Goal: Download file/media

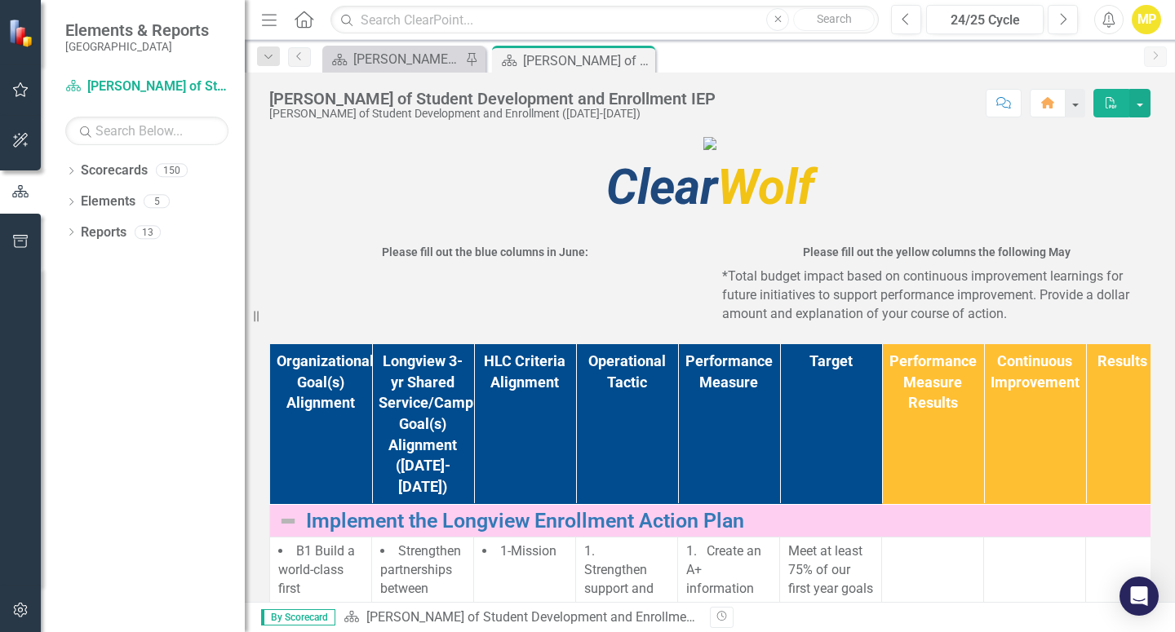
click at [1125, 111] on button "PDF" at bounding box center [1112, 103] width 36 height 29
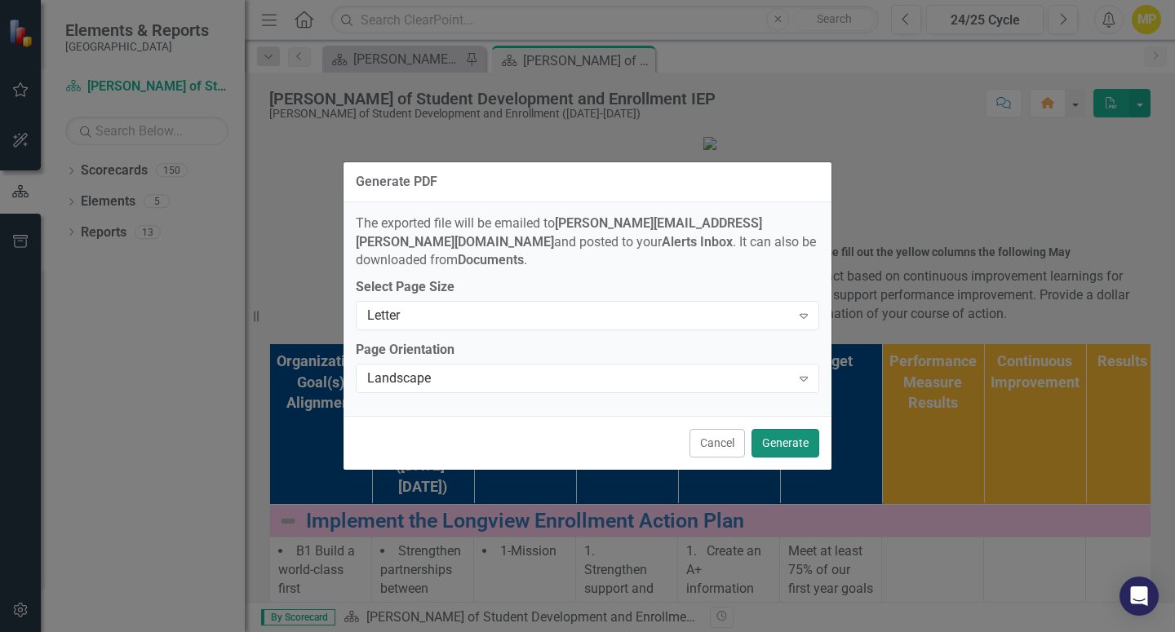
click at [781, 442] on button "Generate" at bounding box center [786, 443] width 68 height 29
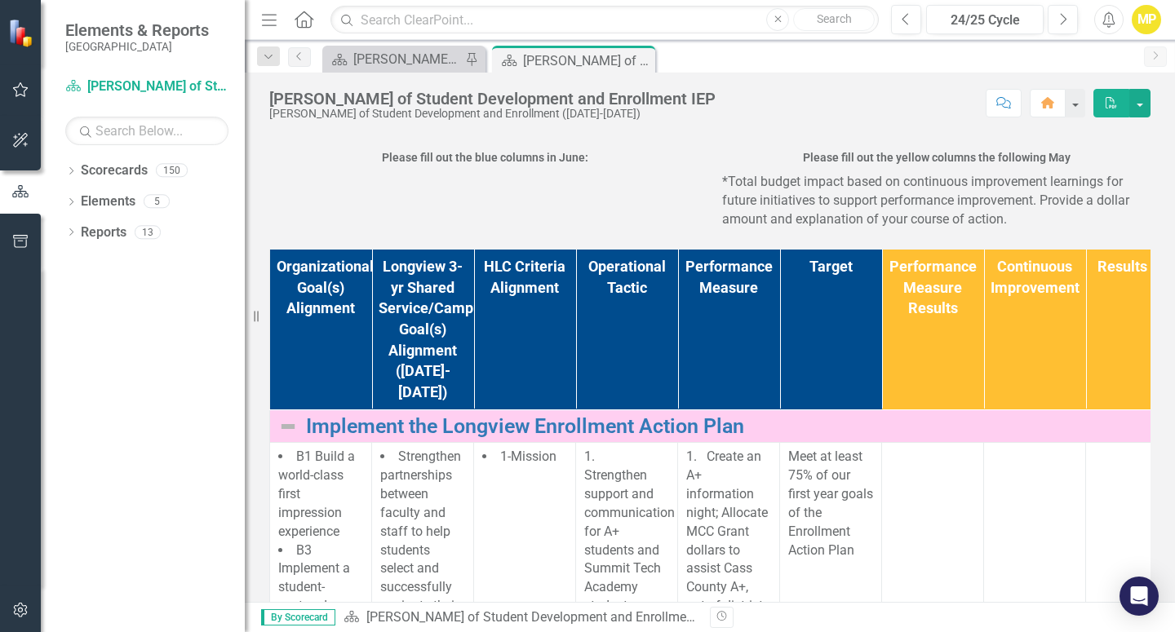
scroll to position [93, 0]
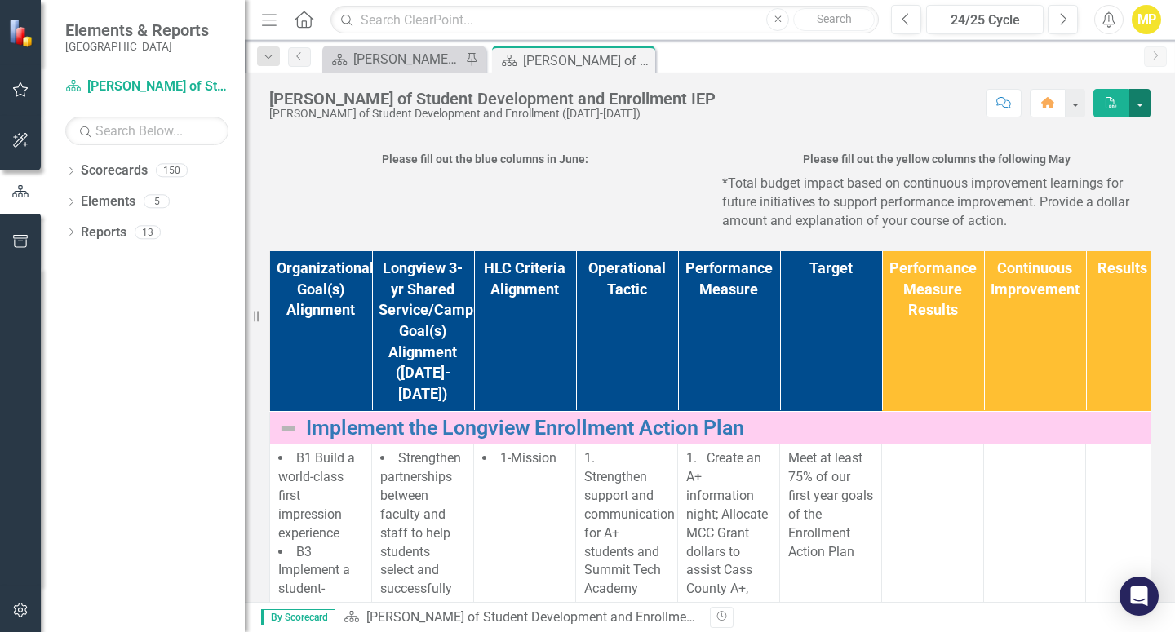
click at [1147, 109] on button "button" at bounding box center [1139, 103] width 21 height 29
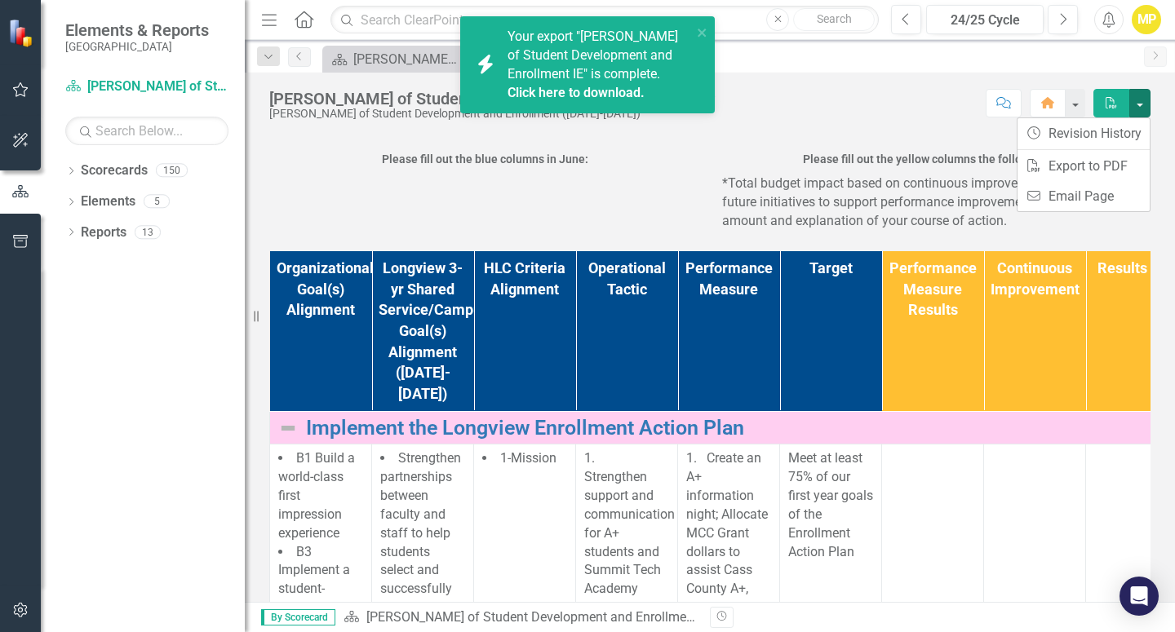
click at [591, 75] on span "Your export "[PERSON_NAME] of Student Development and Enrollment IE" is complet…" at bounding box center [598, 65] width 180 height 73
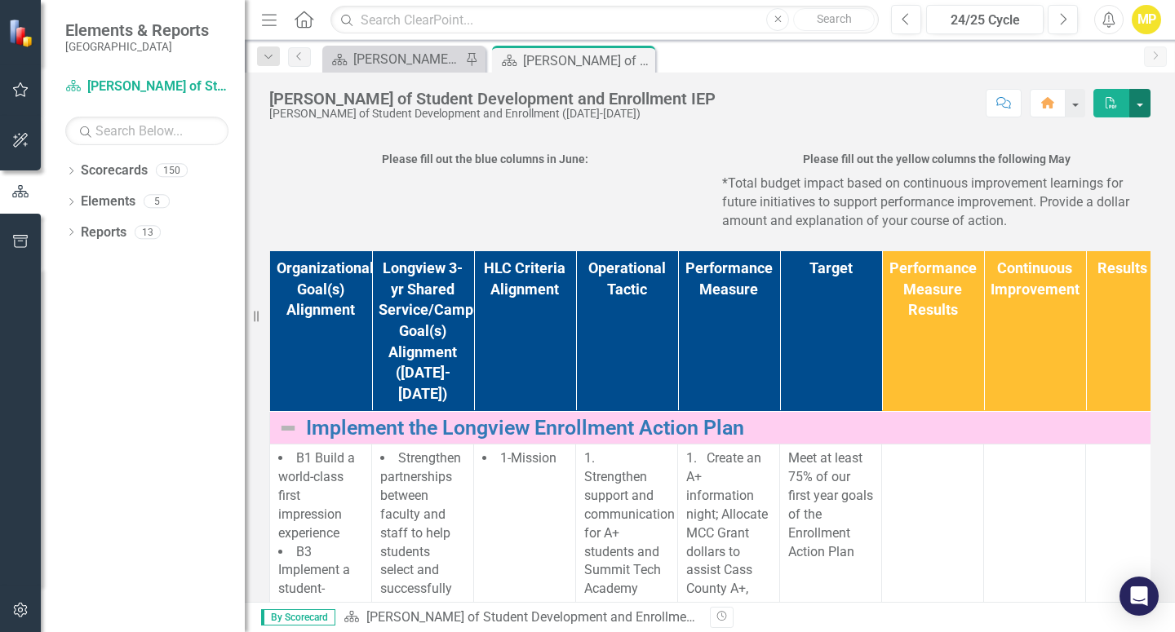
click at [1149, 104] on button "button" at bounding box center [1139, 103] width 21 height 29
click at [1095, 199] on link "Email Email Page" at bounding box center [1084, 196] width 132 height 30
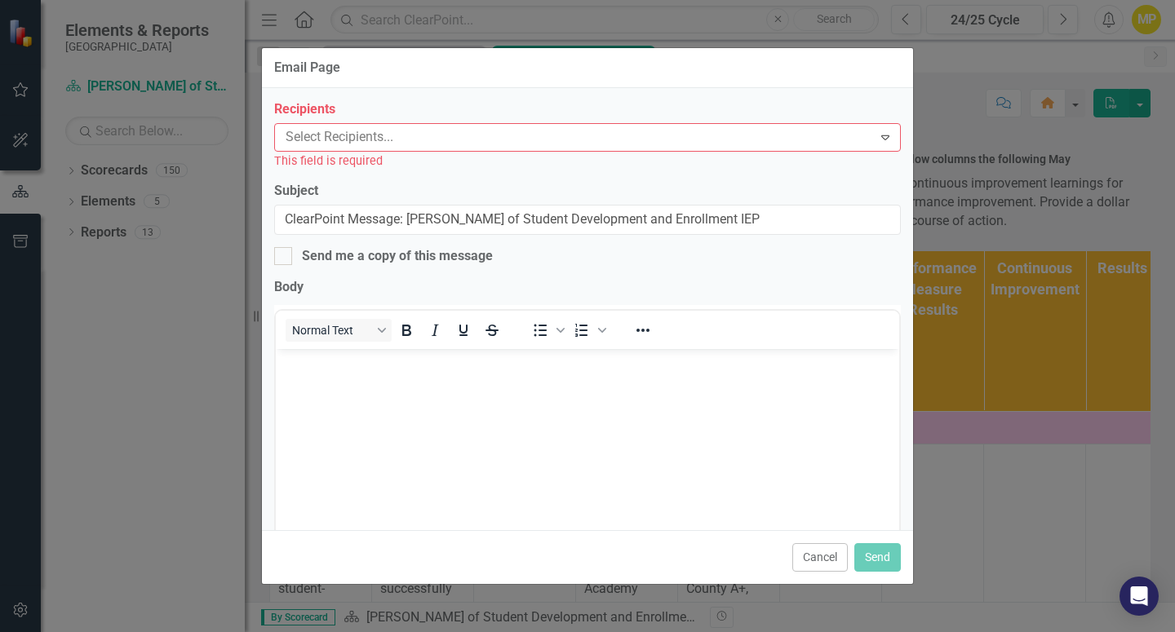
scroll to position [0, 0]
click at [818, 559] on button "Cancel" at bounding box center [819, 558] width 55 height 29
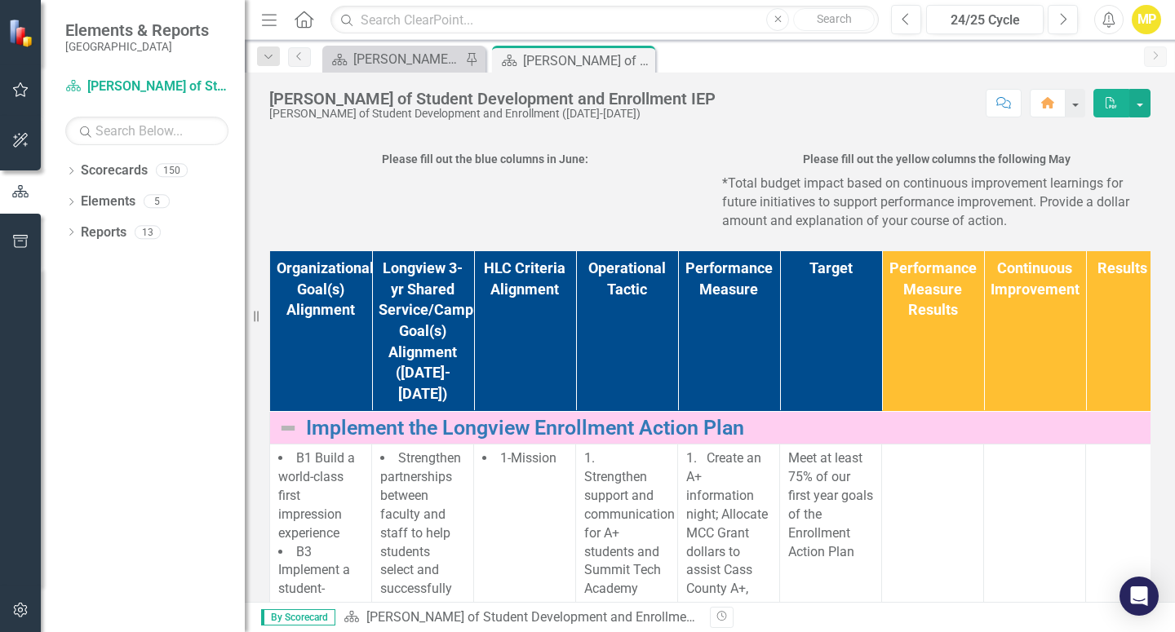
click at [610, 75] on div "[PERSON_NAME] of Student Development and Enrollment IEP [PERSON_NAME] of Studen…" at bounding box center [710, 97] width 930 height 49
click at [609, 62] on div "[PERSON_NAME] of Student Development and Enrollment IEP" at bounding box center [566, 61] width 87 height 20
click at [1144, 95] on button "button" at bounding box center [1139, 103] width 21 height 29
click at [1094, 162] on link "PDF Export to PDF" at bounding box center [1084, 166] width 132 height 30
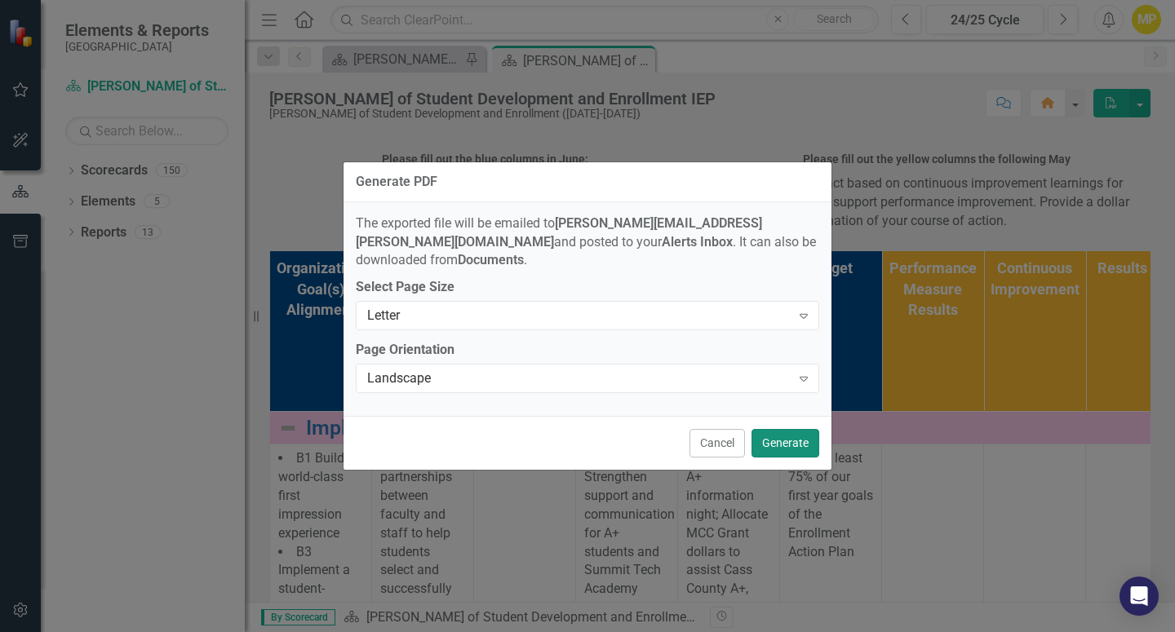
click at [791, 436] on button "Generate" at bounding box center [786, 443] width 68 height 29
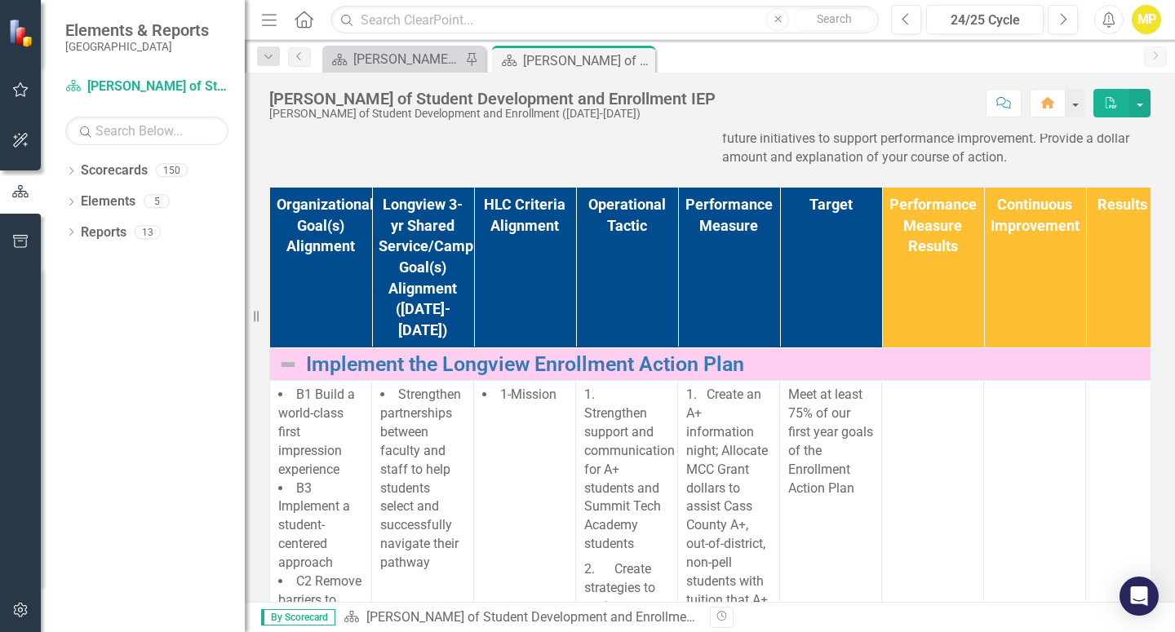
scroll to position [93, 0]
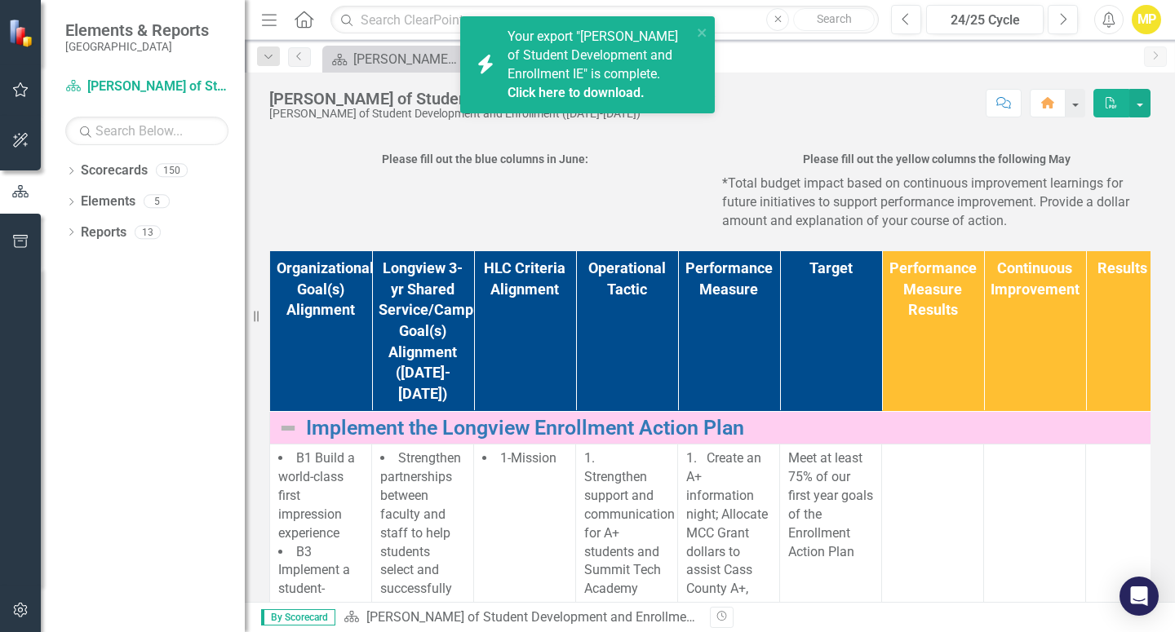
click at [571, 89] on link "Click here to download." at bounding box center [576, 93] width 137 height 16
